Goal: Transaction & Acquisition: Book appointment/travel/reservation

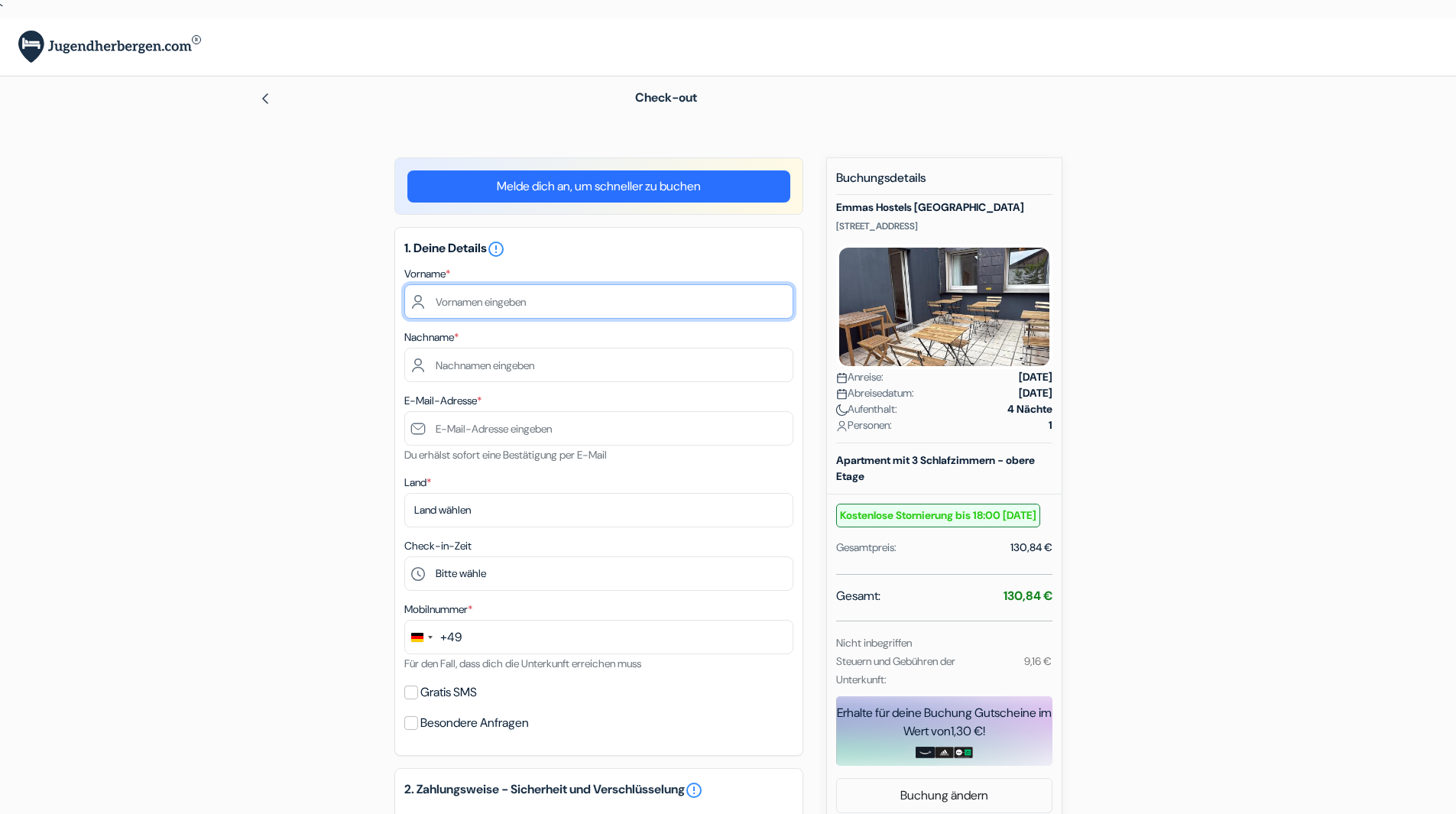
click at [609, 309] on input "text" at bounding box center [598, 301] width 389 height 35
type input "[PERSON_NAME]"
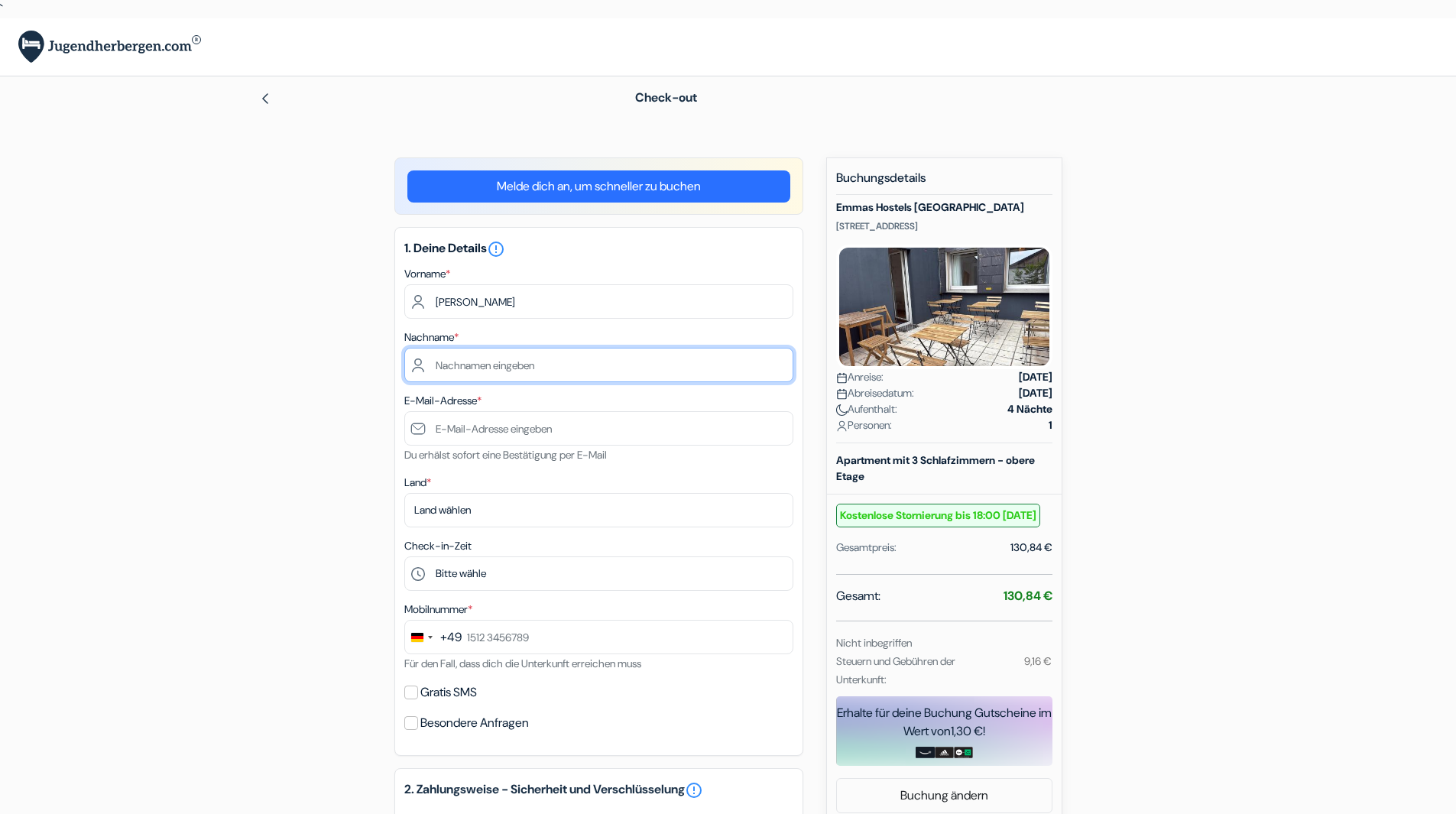
click at [547, 353] on input "text" at bounding box center [598, 365] width 389 height 35
type input "Gadewoltz"
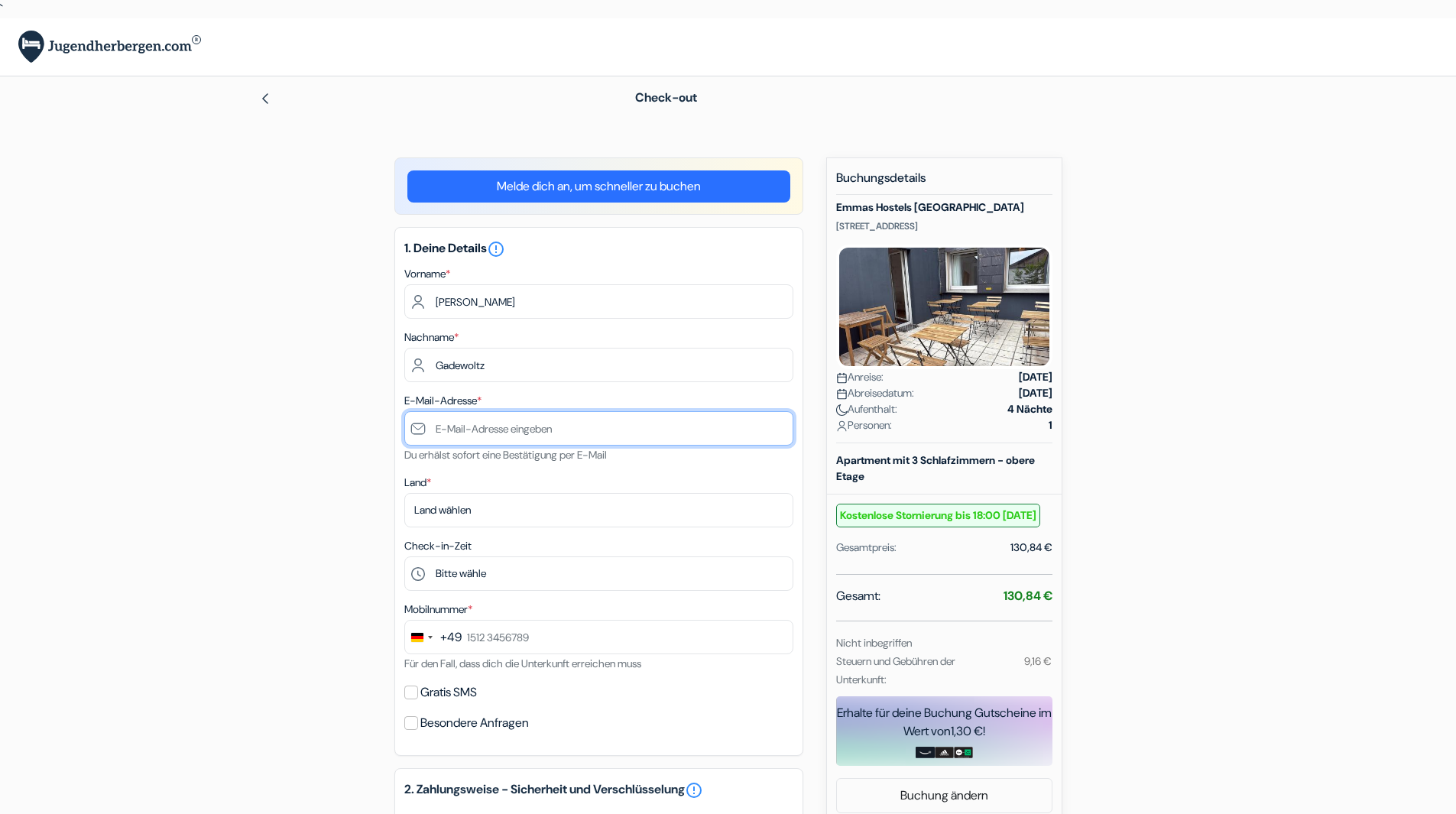
click at [503, 422] on input "text" at bounding box center [598, 429] width 389 height 35
type input "[PERSON_NAME][EMAIL_ADDRESS][DOMAIN_NAME]"
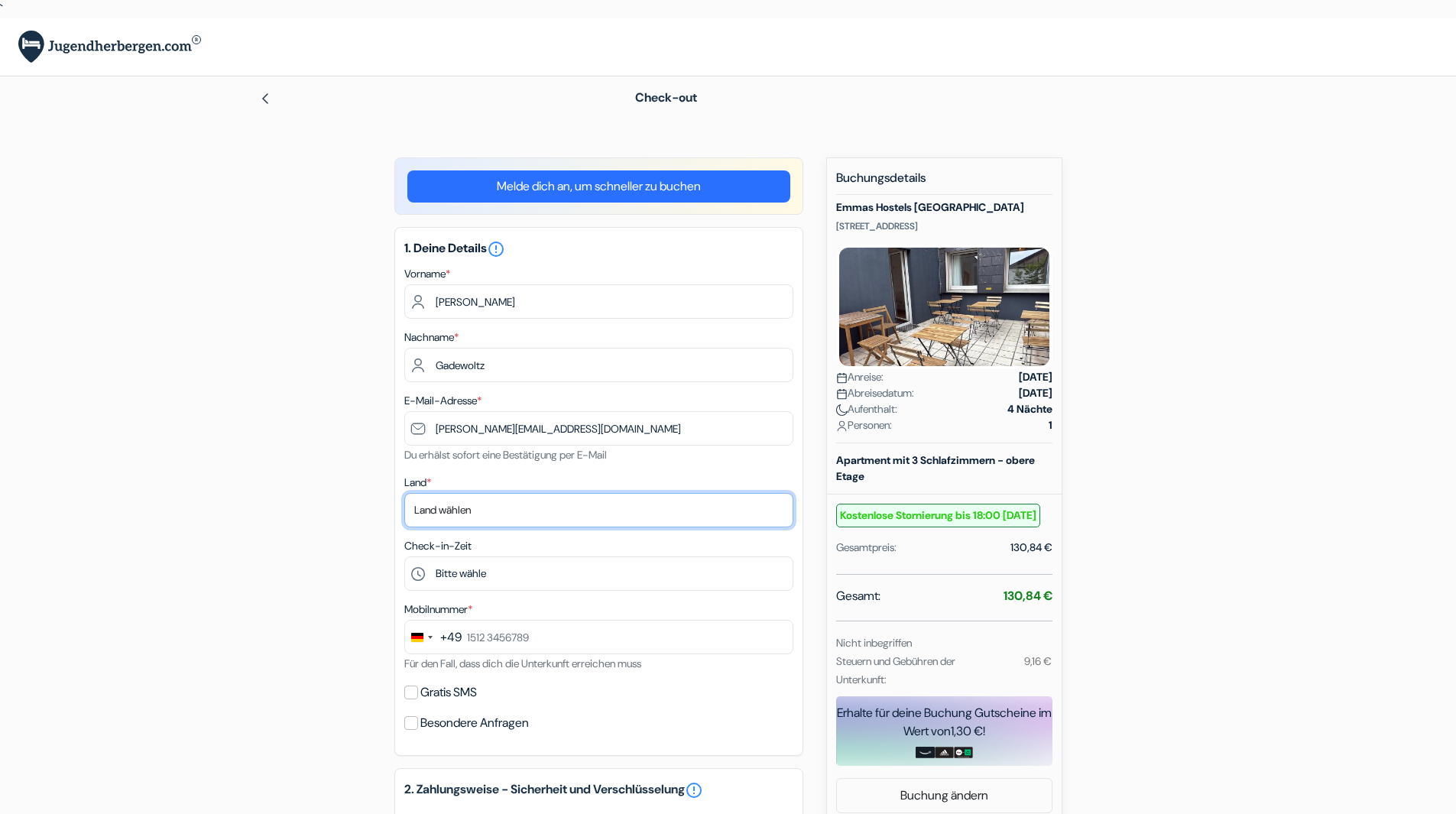
click at [458, 520] on select "Land wählen Abchasien [GEOGRAPHIC_DATA] [GEOGRAPHIC_DATA] [GEOGRAPHIC_DATA] Ame…" at bounding box center [598, 511] width 389 height 35
select select "de"
click at [404, 493] on select "Land wählen Abchasien [GEOGRAPHIC_DATA] [GEOGRAPHIC_DATA] [GEOGRAPHIC_DATA] Ame…" at bounding box center [598, 511] width 389 height 35
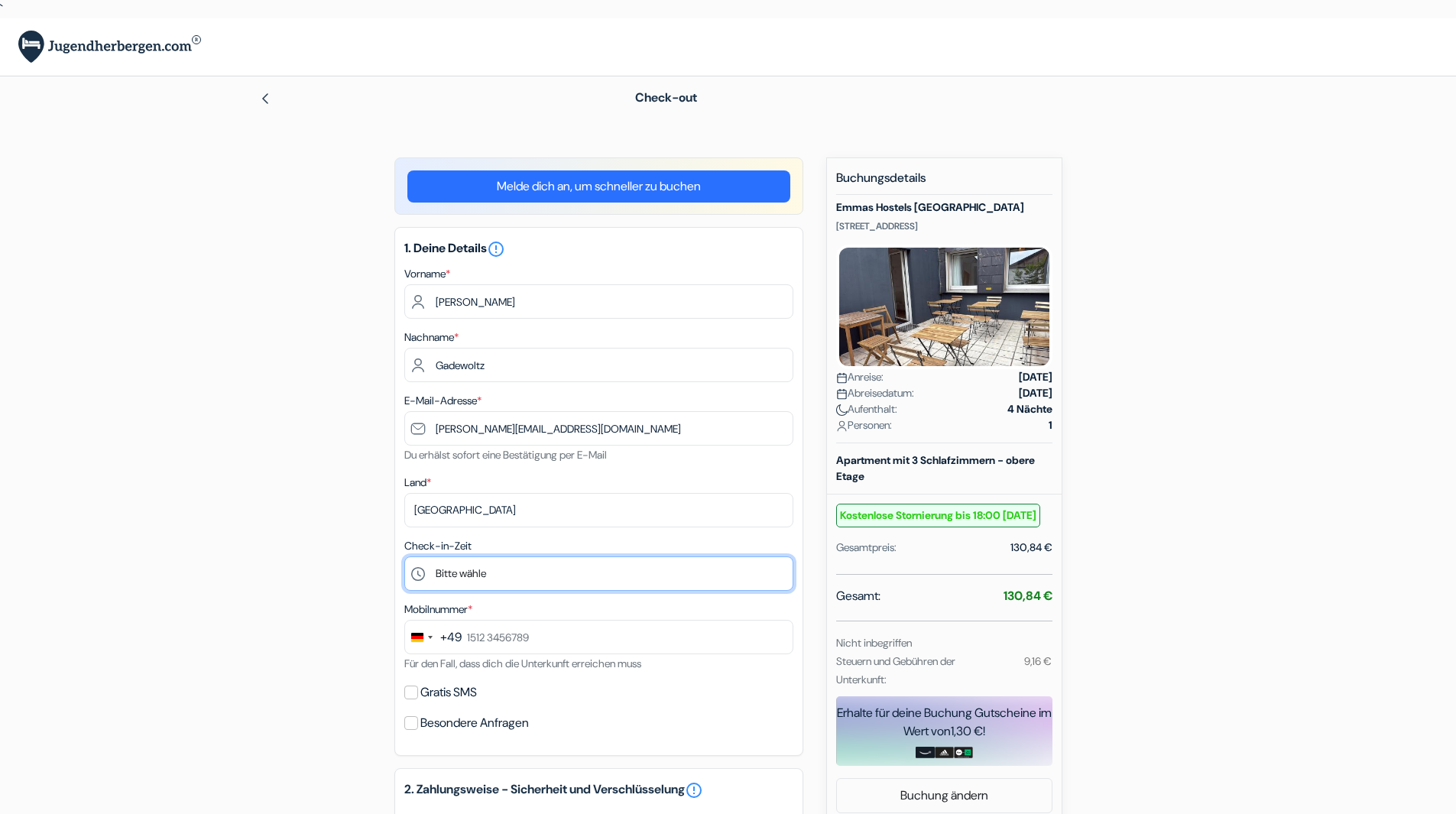
click at [510, 575] on select "Bitte wähle 14:00 15:00 16:00 17:00 18:00 19:00 20:00" at bounding box center [598, 574] width 389 height 35
select select "19"
click at [404, 556] on select "Bitte wähle 14:00 15:00 16:00 17:00 18:00 19:00 20:00" at bounding box center [598, 574] width 389 height 35
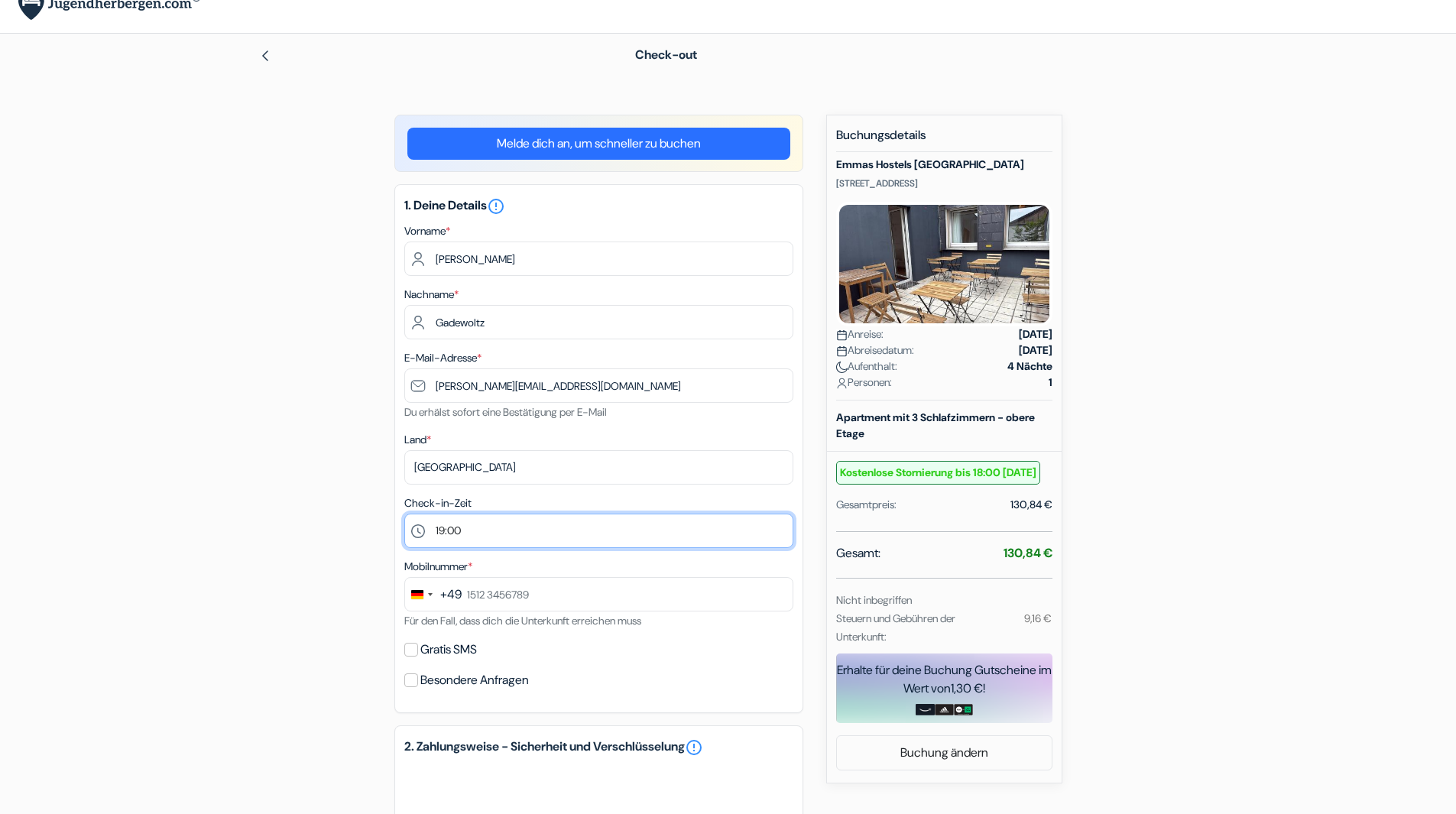
scroll to position [46, 0]
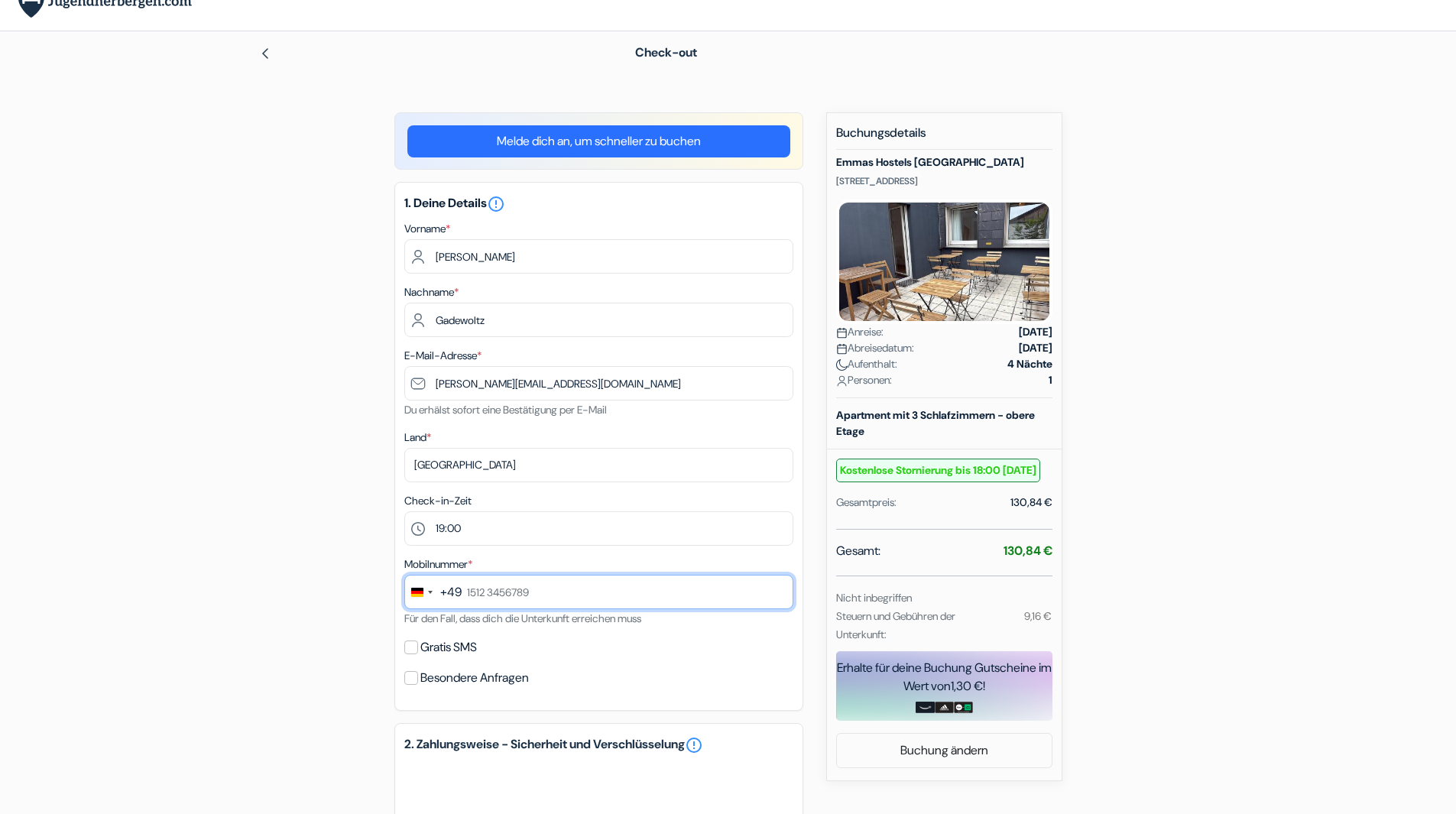
click at [531, 595] on input "text" at bounding box center [598, 592] width 389 height 35
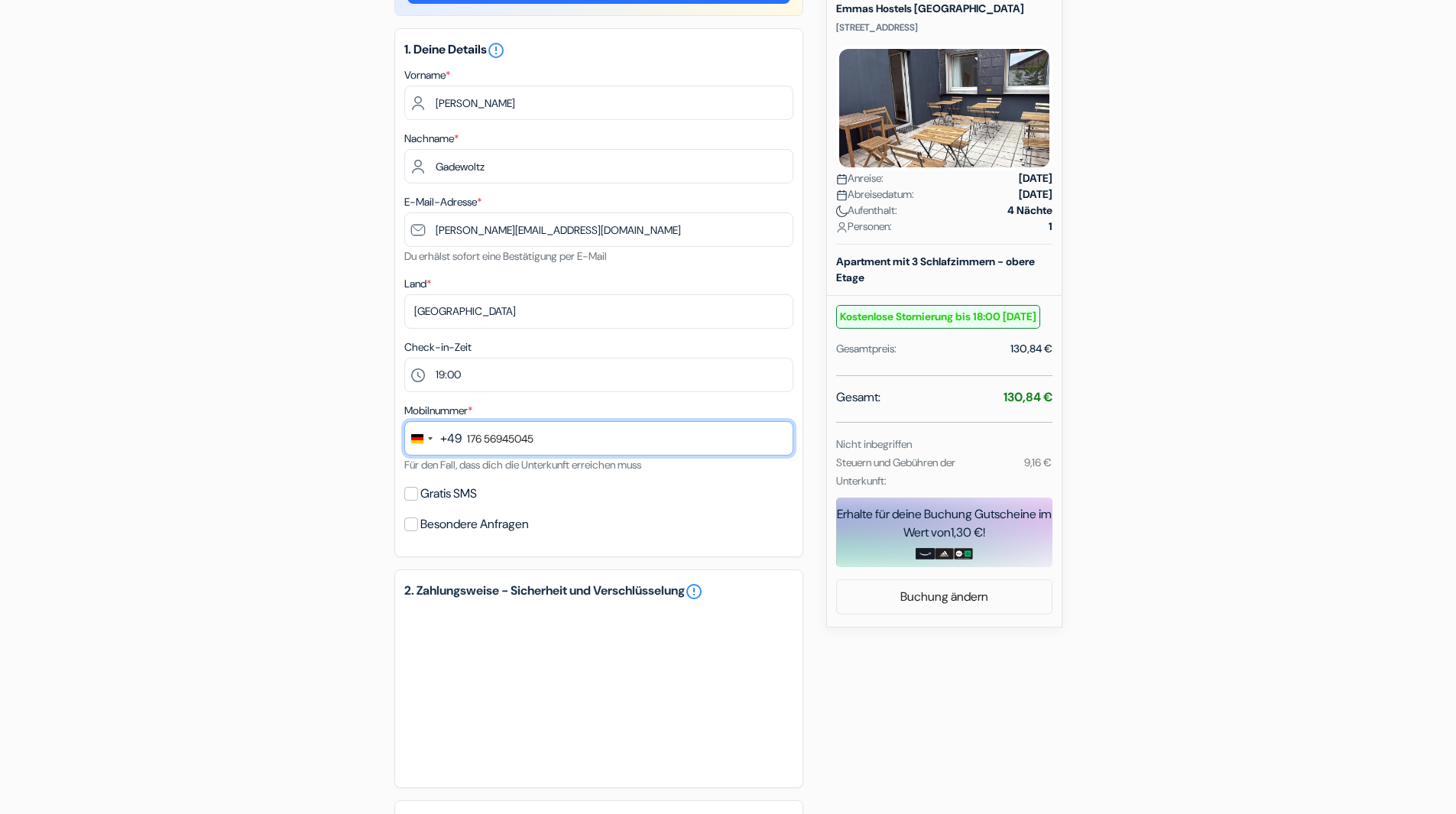
scroll to position [209, 0]
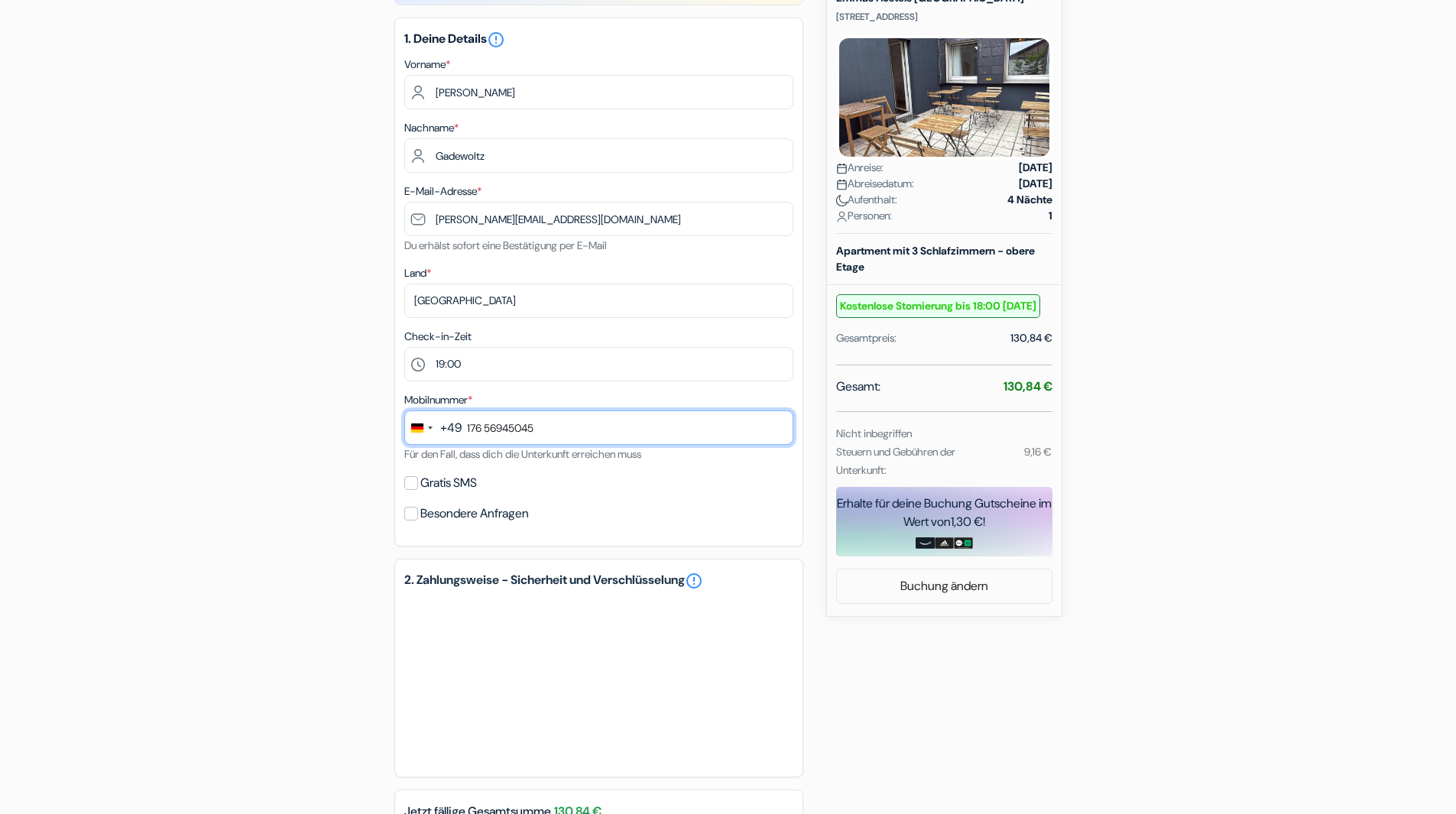
type input "176 56945045"
click at [414, 513] on input "Besondere Anfragen" at bounding box center [410, 514] width 14 height 14
checkbox input "true"
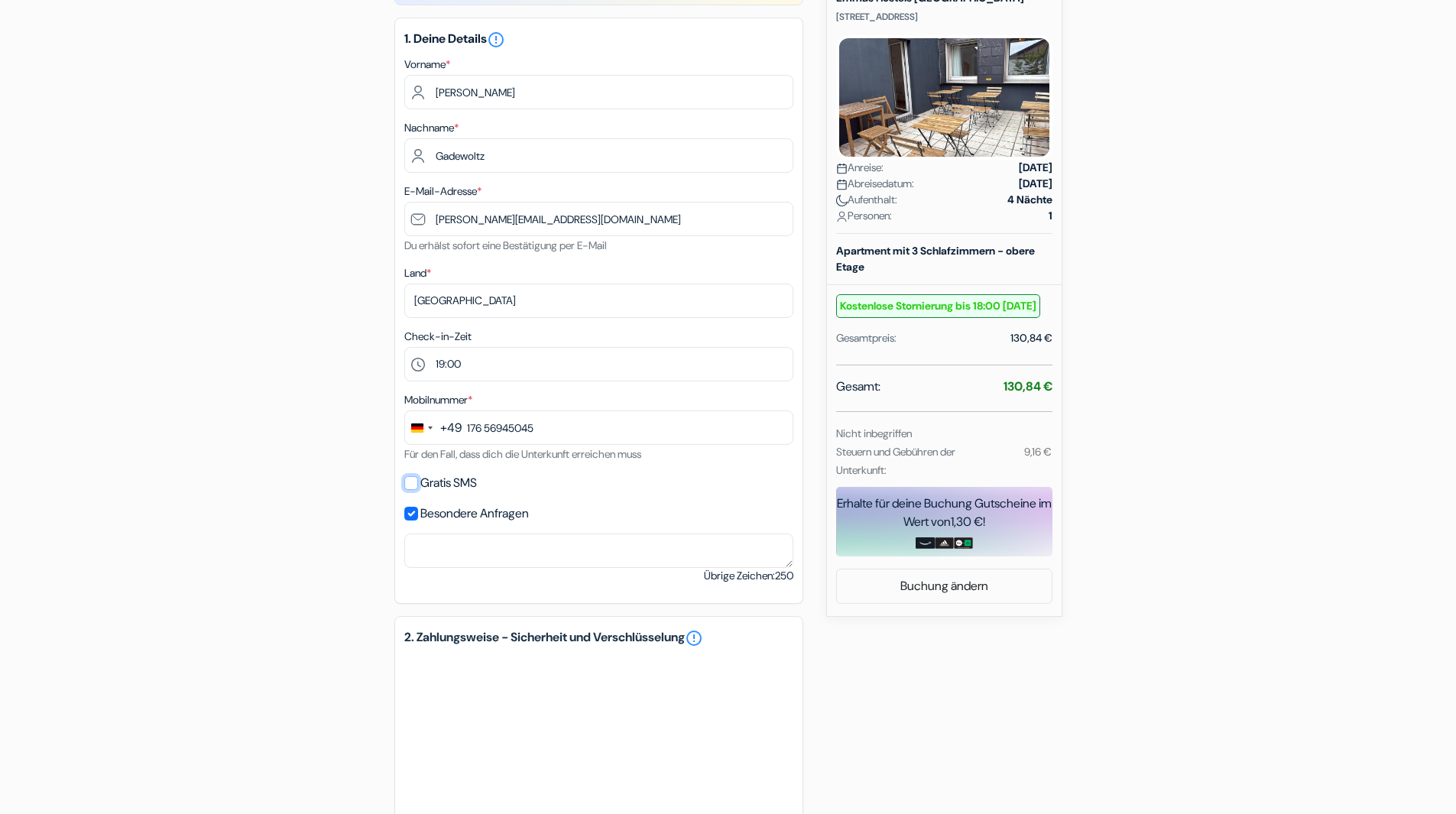
click at [414, 489] on input "Gratis SMS" at bounding box center [410, 483] width 14 height 14
checkbox input "true"
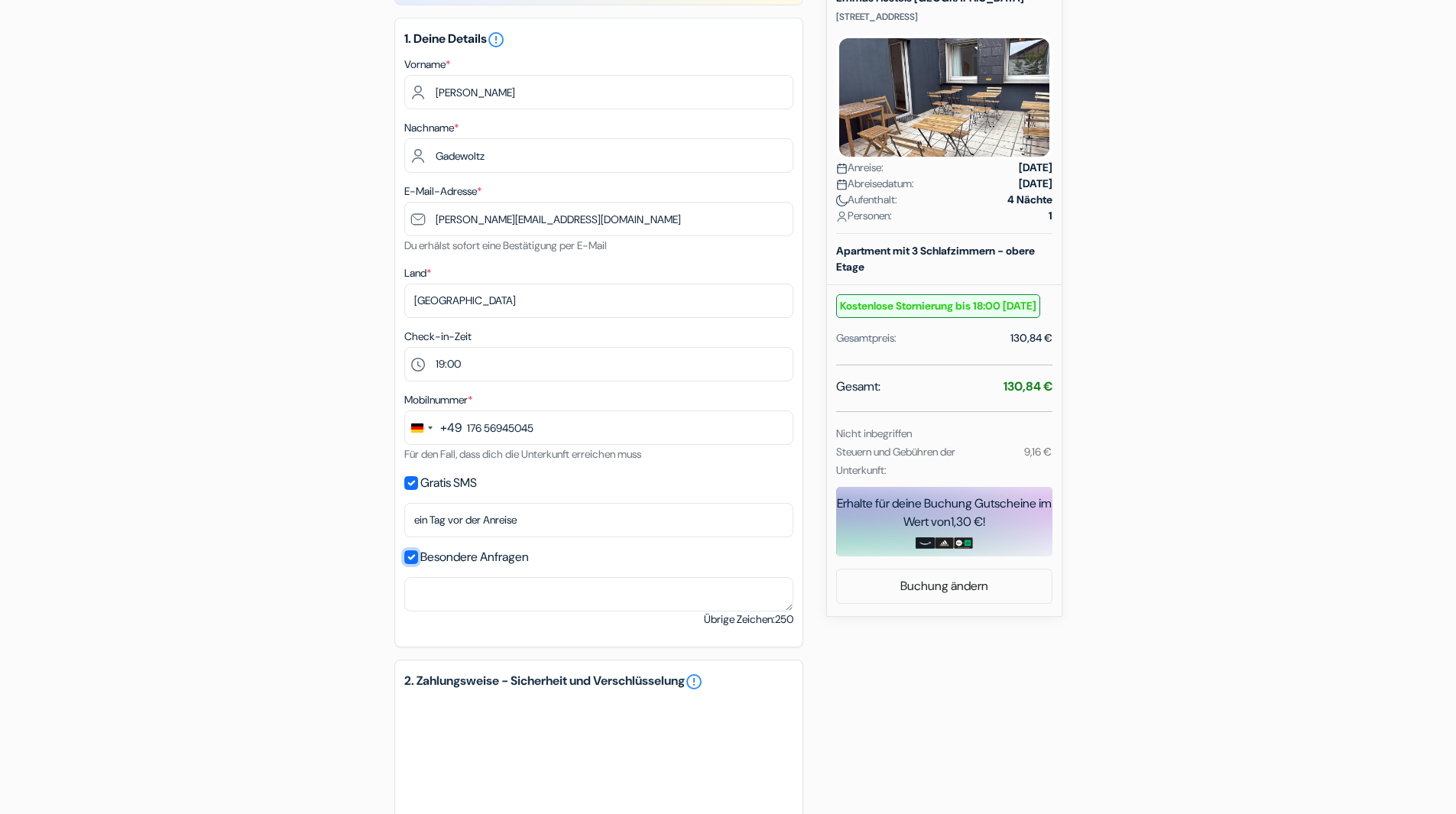
click at [413, 551] on input "Besondere Anfragen" at bounding box center [410, 557] width 14 height 14
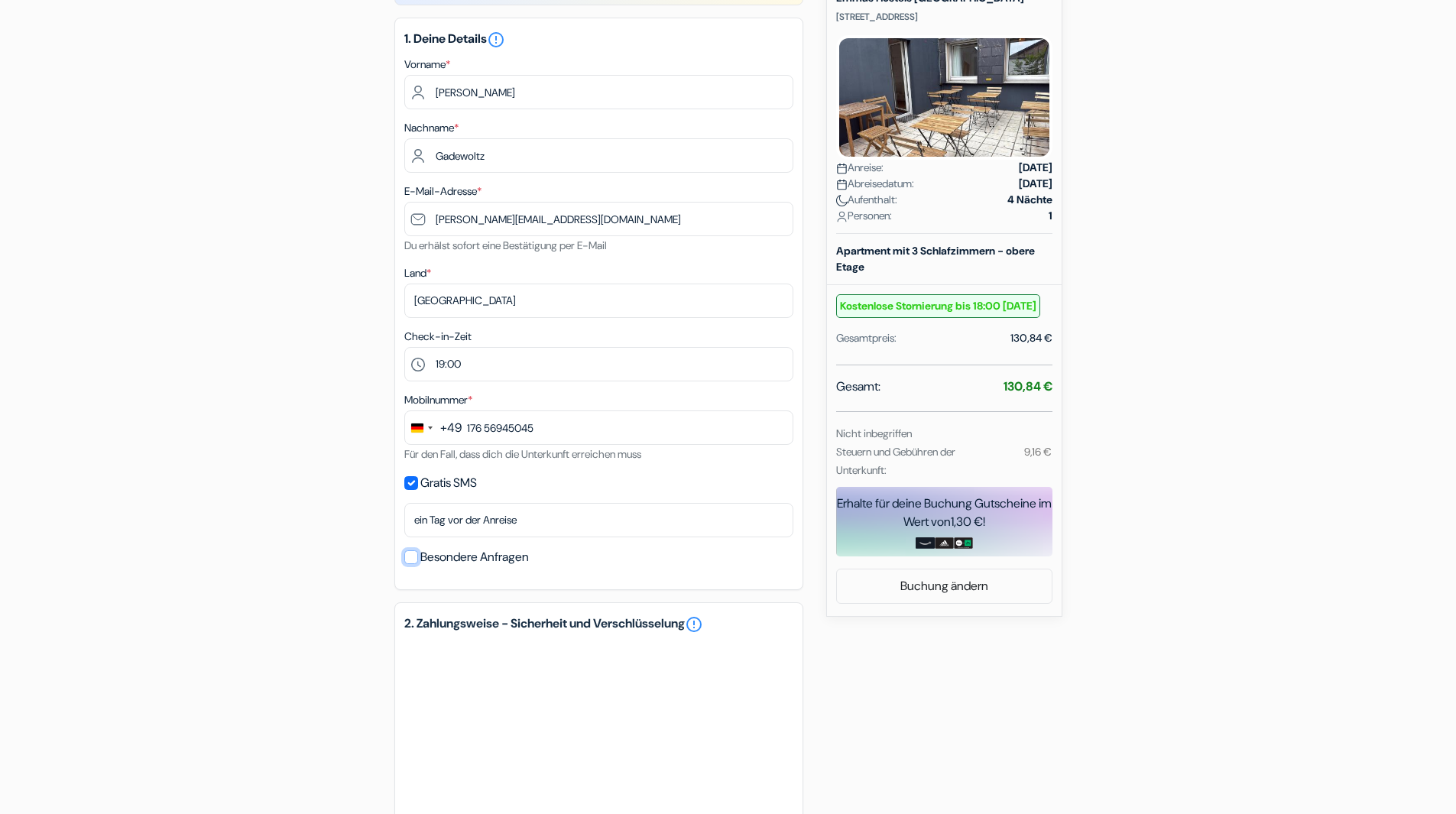
click at [409, 555] on input "Besondere Anfragen" at bounding box center [410, 557] width 14 height 14
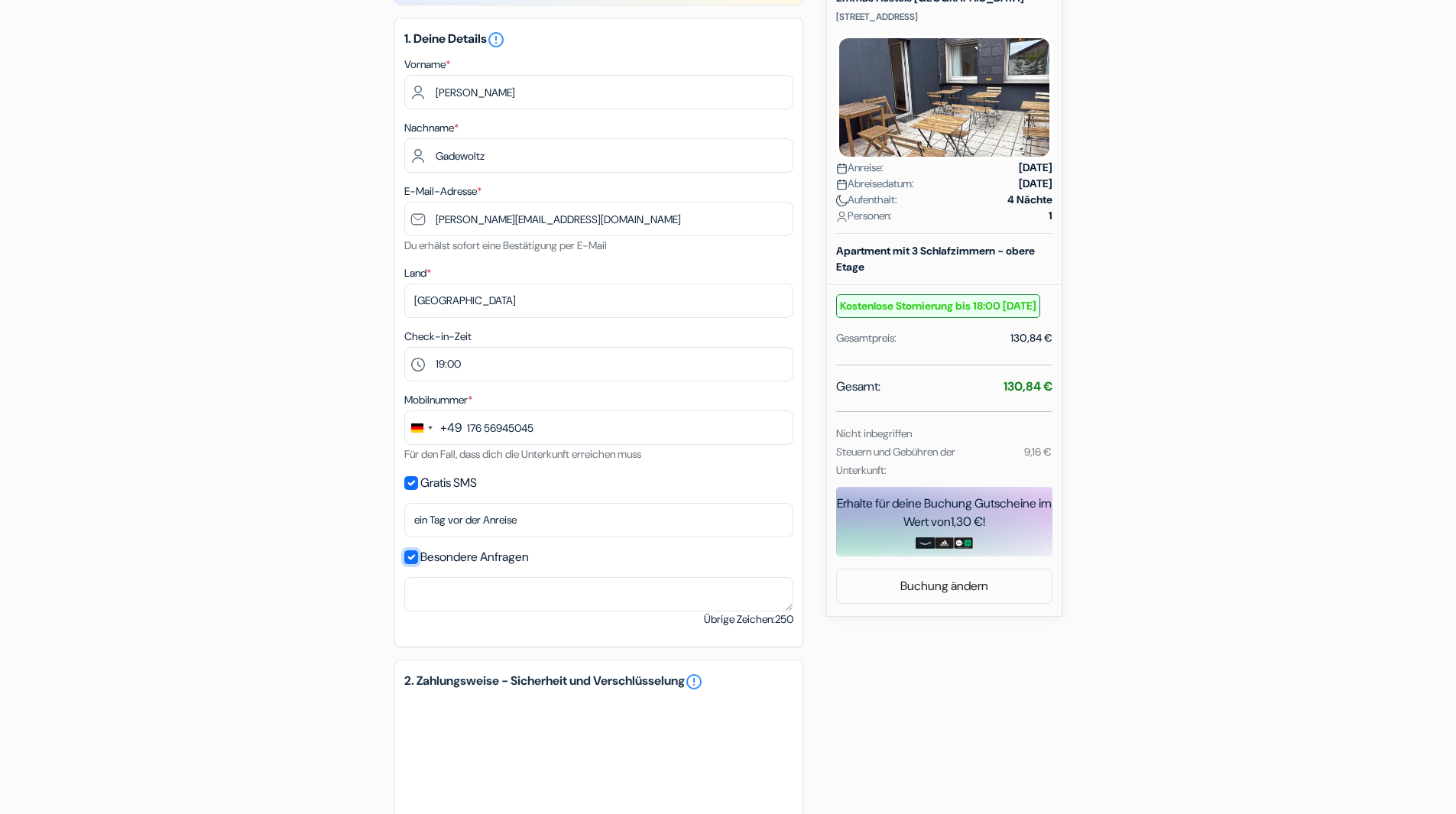
click at [409, 555] on input "Besondere Anfragen" at bounding box center [410, 557] width 14 height 14
checkbox input "false"
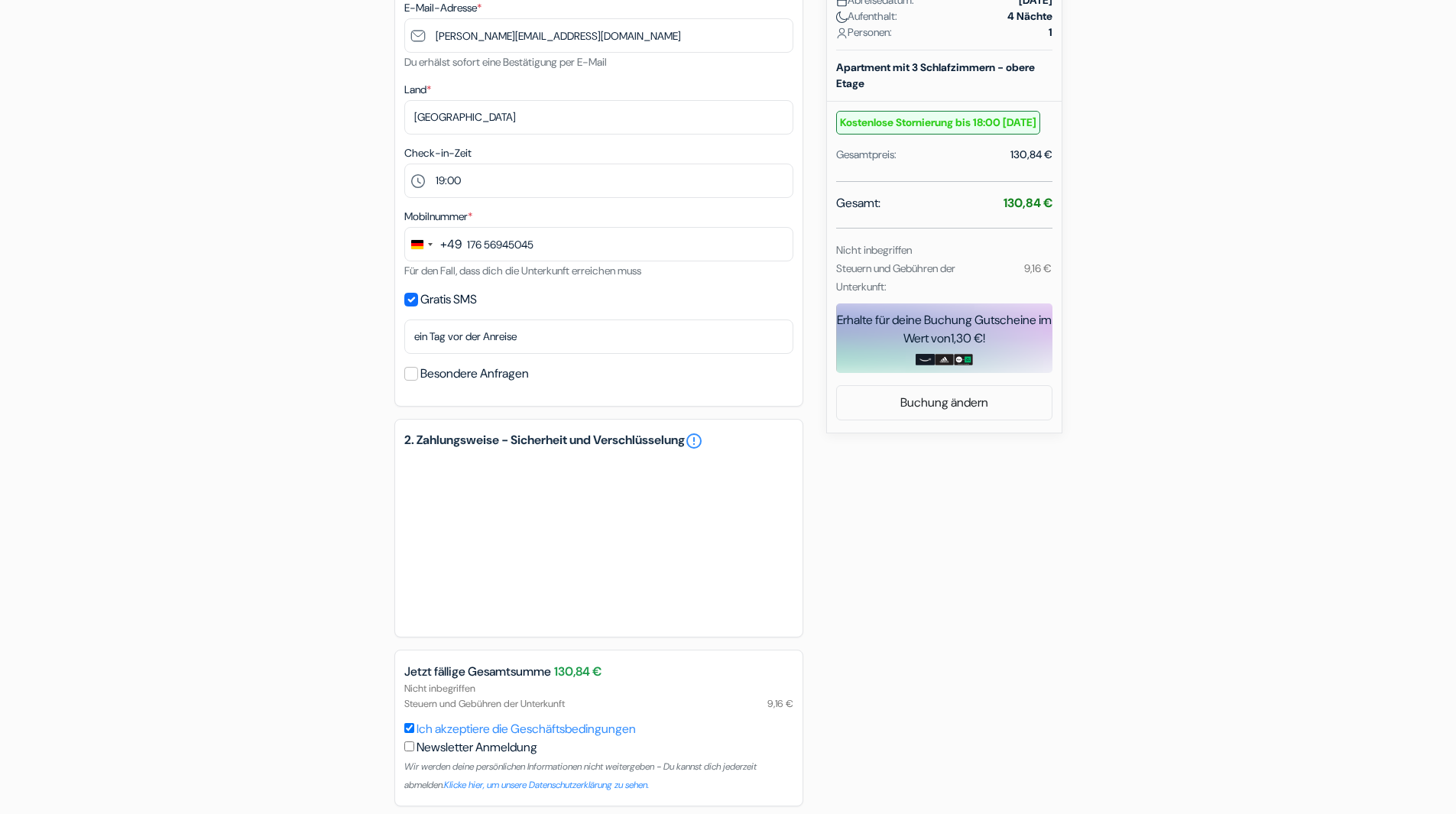
scroll to position [454, 0]
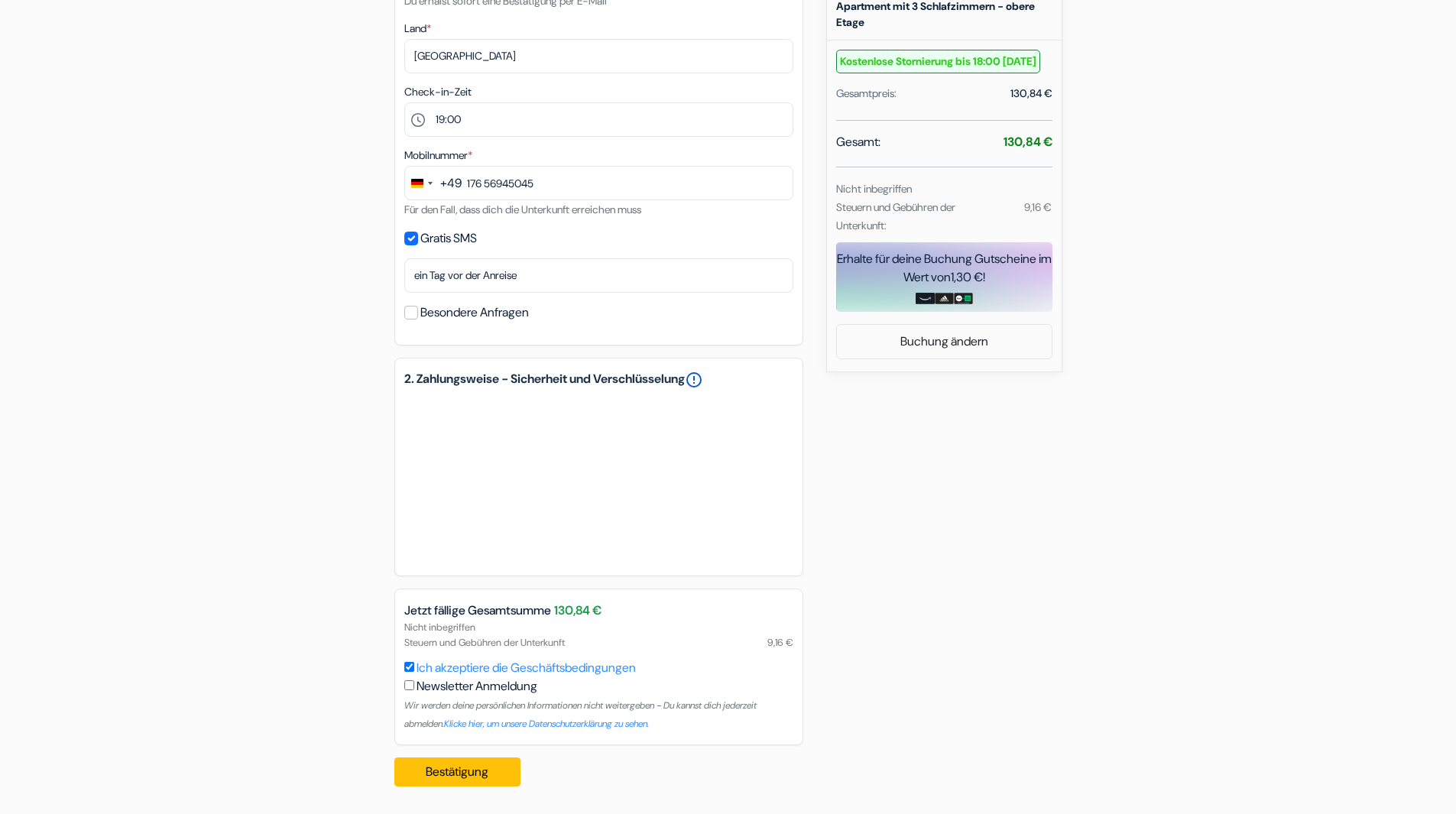
click at [703, 376] on link "error_outline" at bounding box center [693, 380] width 18 height 18
click at [471, 771] on button "Bestätigung Loading..." at bounding box center [457, 772] width 126 height 29
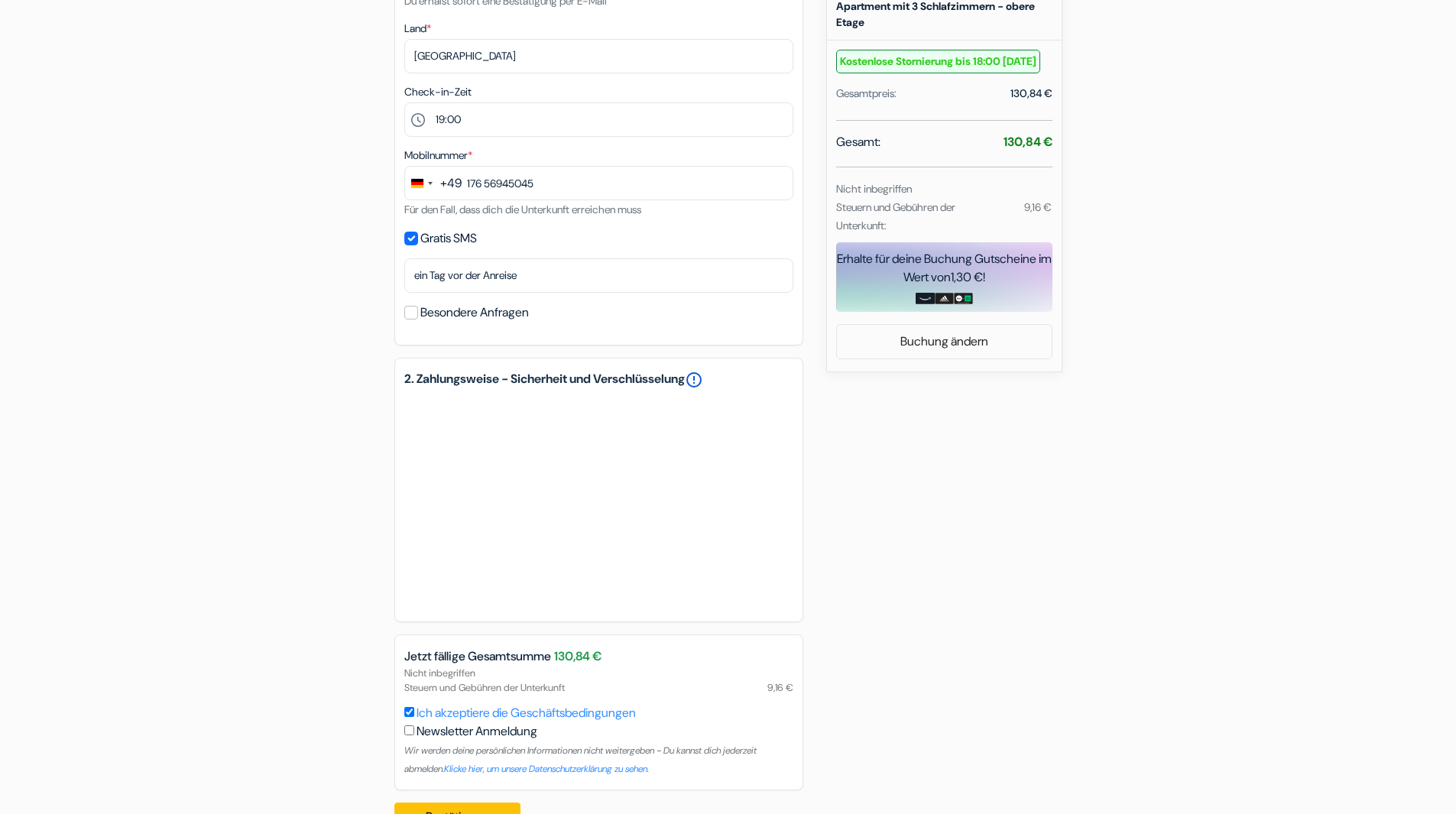
click at [703, 380] on link "error_outline" at bounding box center [693, 380] width 18 height 18
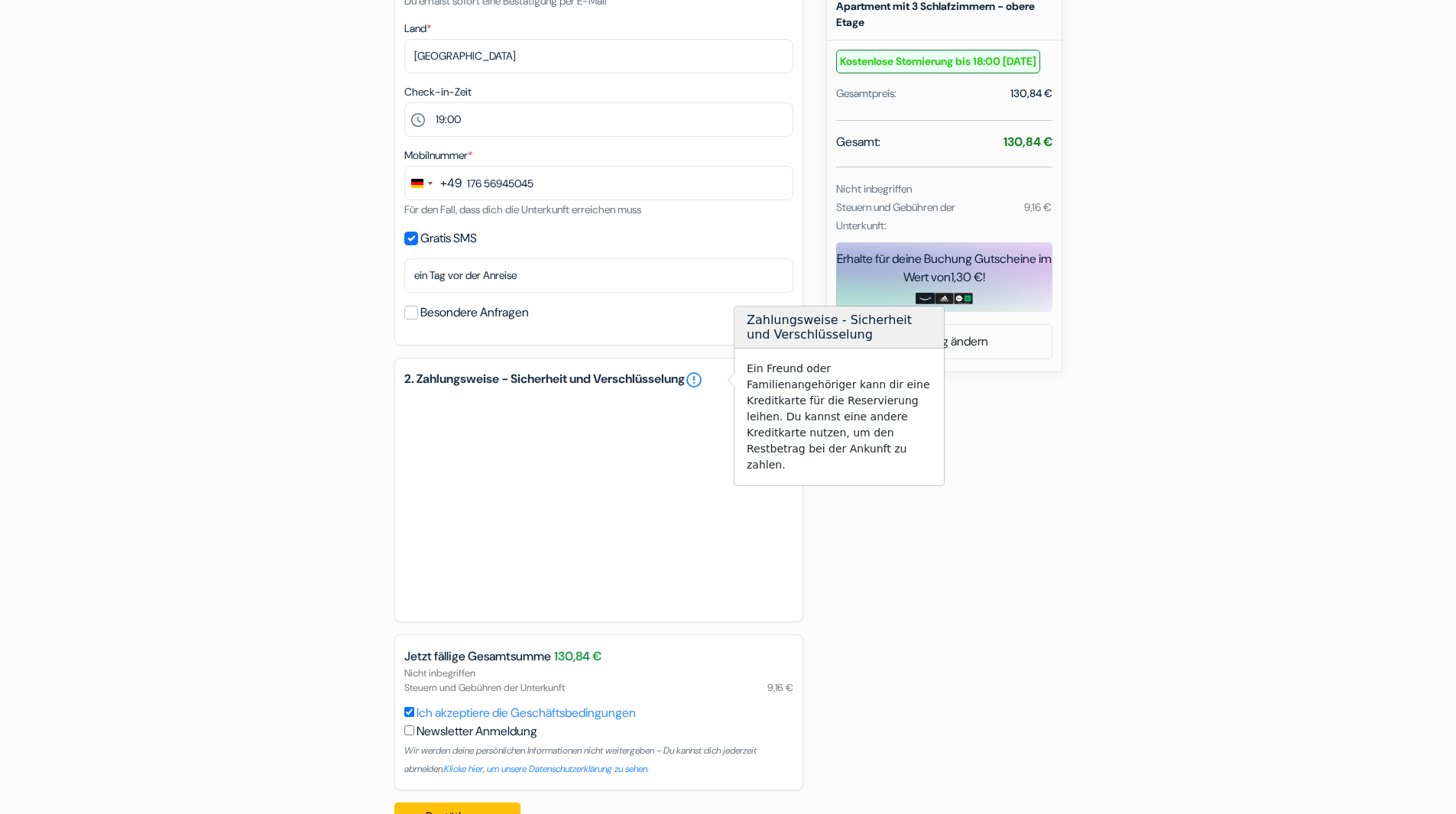
click at [956, 473] on div "add_box Emmas Hostels [GEOGRAPHIC_DATA] [STREET_ADDRESS] Details zur Unterkunft…" at bounding box center [728, 273] width 1008 height 1141
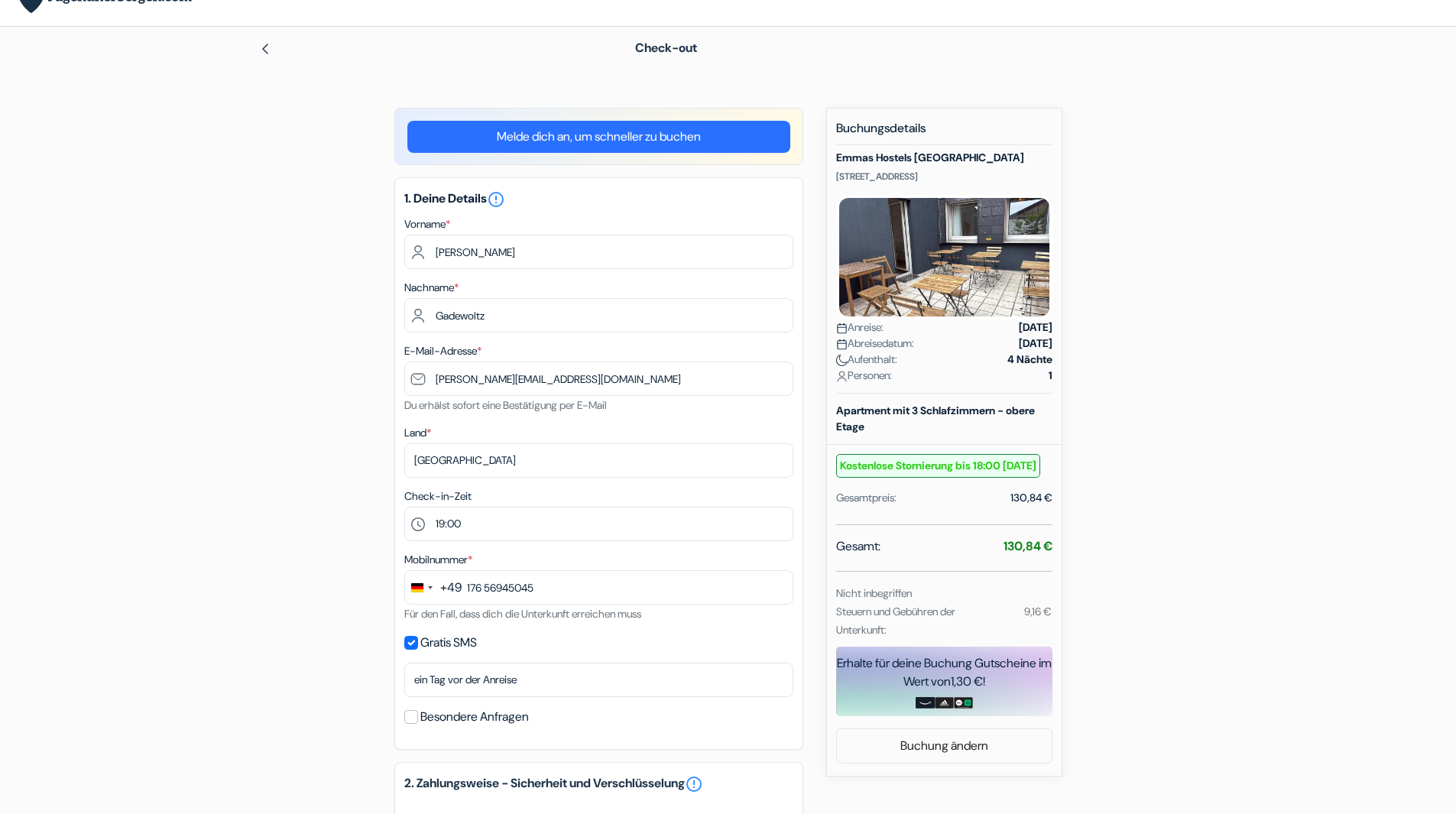
scroll to position [0, 0]
